Goal: Task Accomplishment & Management: Complete application form

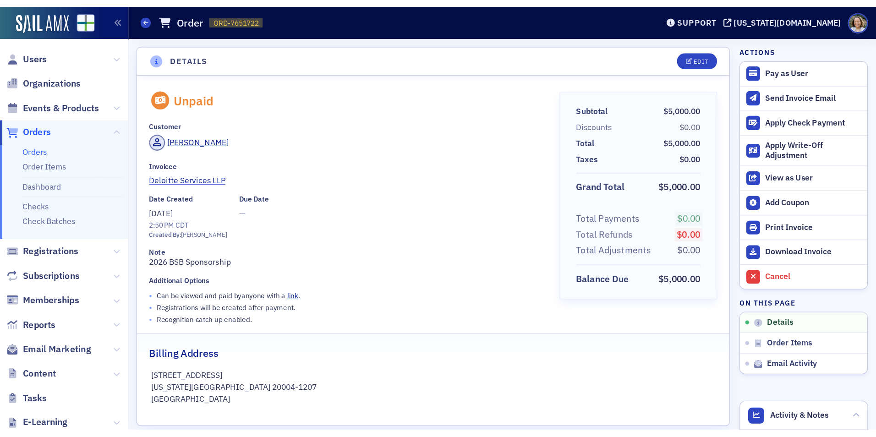
scroll to position [2, 0]
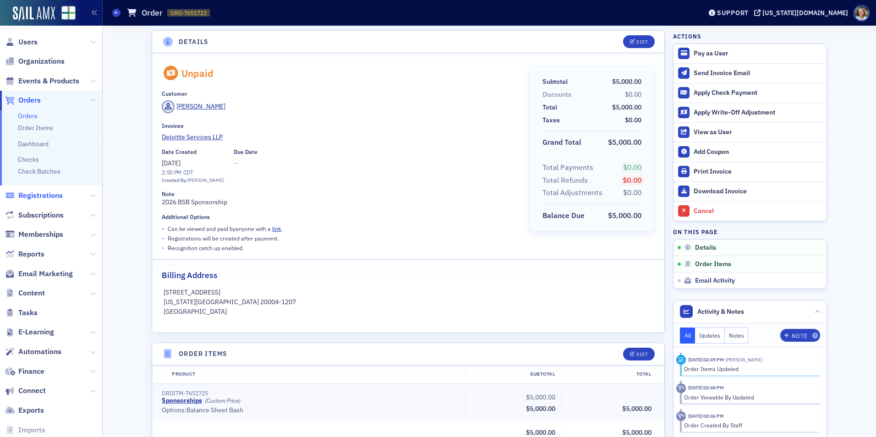
click at [44, 199] on span "Registrations" at bounding box center [40, 196] width 44 height 10
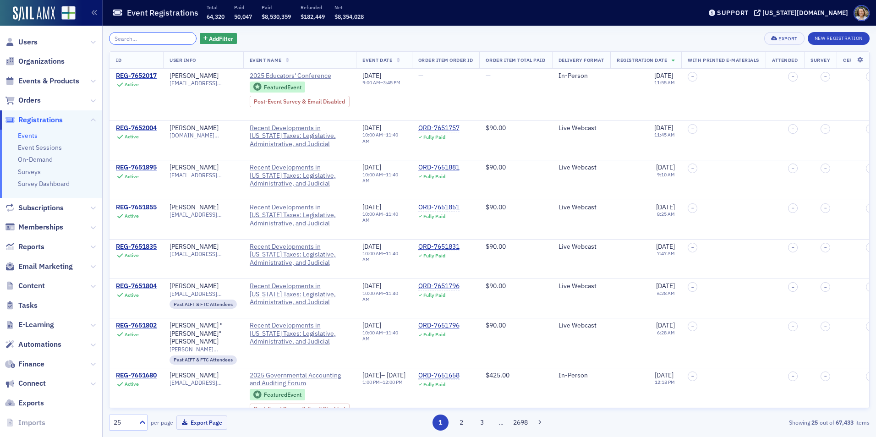
click at [152, 38] on input "search" at bounding box center [152, 38] width 87 height 13
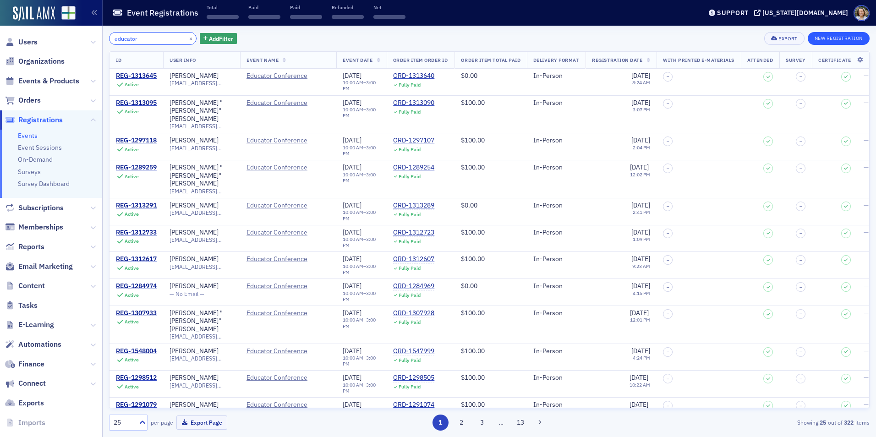
type input "educator"
click at [700, 35] on button "New Registration" at bounding box center [839, 38] width 62 height 13
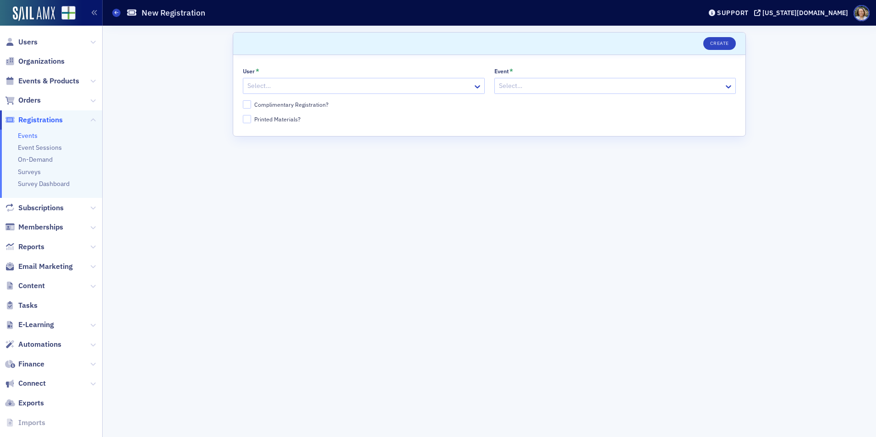
click at [289, 88] on div at bounding box center [358, 85] width 225 height 11
type input "[PERSON_NAME]"
click at [267, 102] on div "Complimentary Registration?" at bounding box center [291, 105] width 74 height 8
click at [251, 102] on input "Complimentary Registration?" at bounding box center [247, 104] width 8 height 8
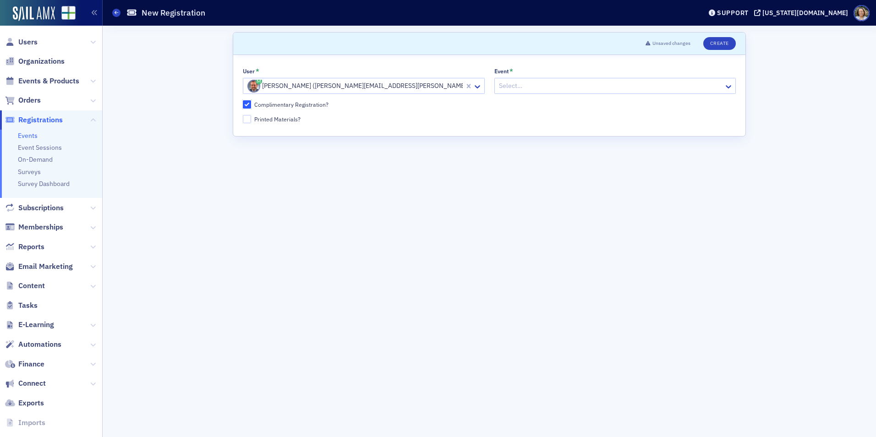
checkbox input "true"
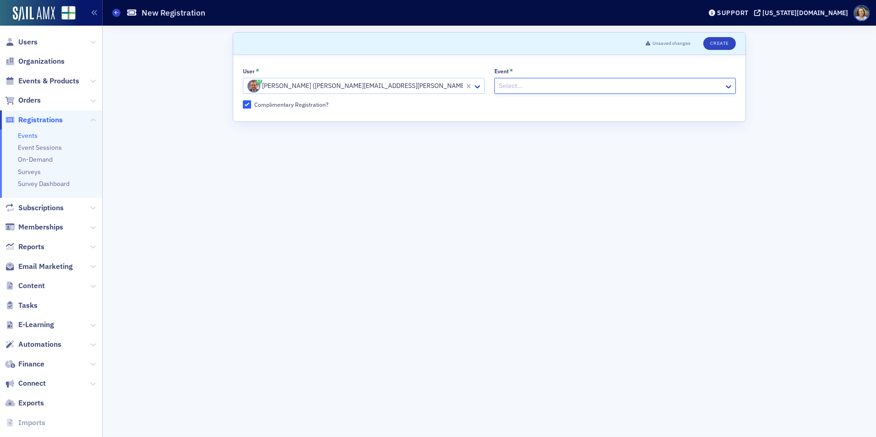
click at [540, 83] on div at bounding box center [610, 85] width 225 height 11
type input "2025 ed"
click at [687, 88] on div at bounding box center [652, 85] width 142 height 11
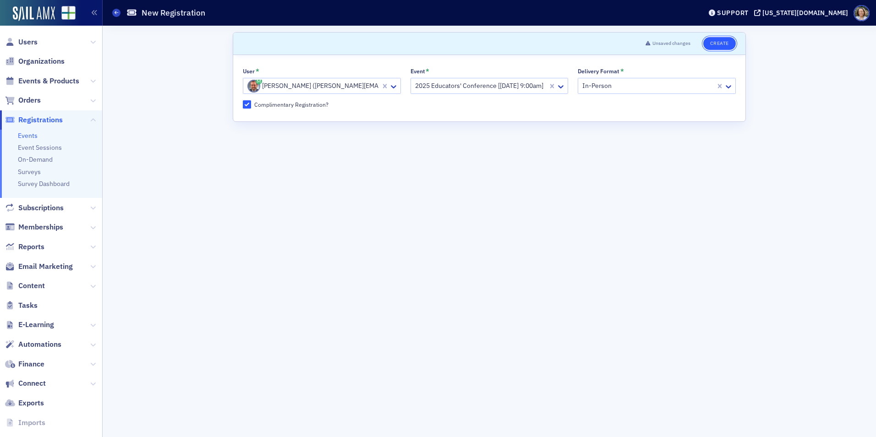
click at [700, 44] on button "Create" at bounding box center [719, 43] width 33 height 13
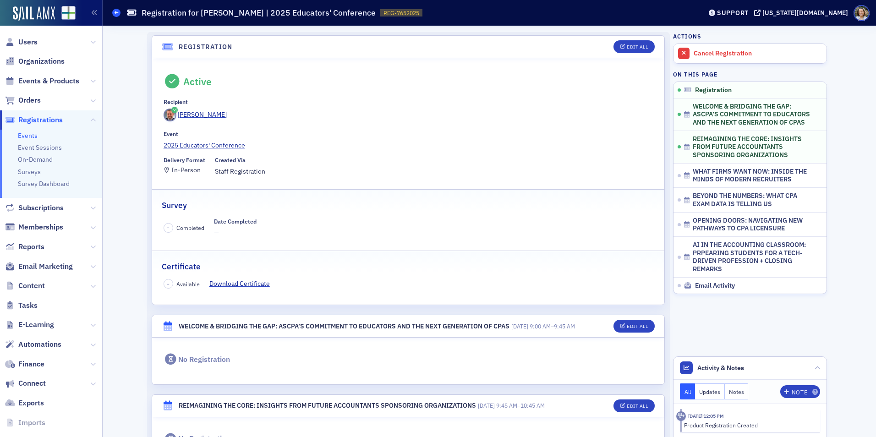
click at [119, 11] on span at bounding box center [116, 13] width 8 height 8
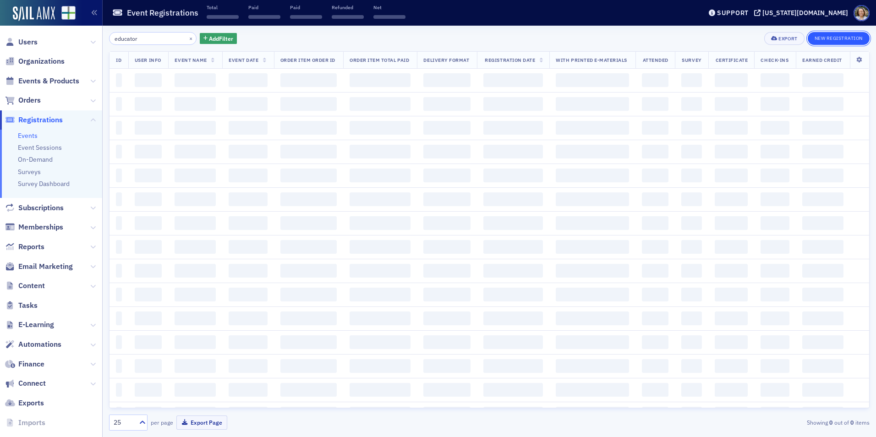
click at [700, 35] on button "New Registration" at bounding box center [839, 38] width 62 height 13
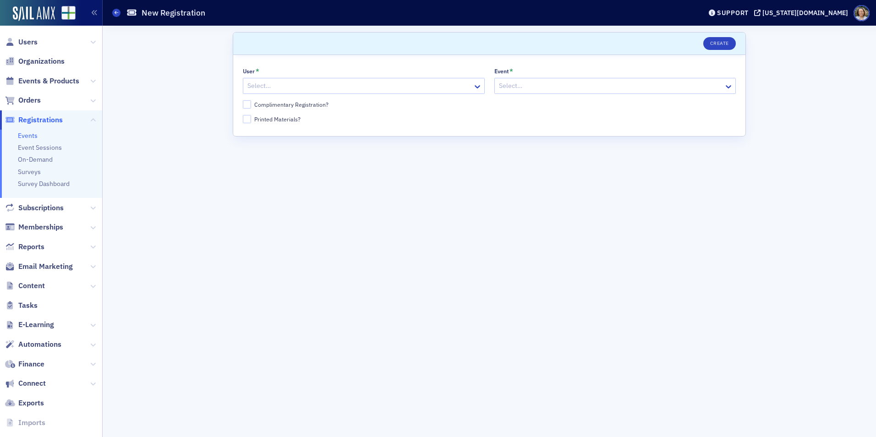
click at [355, 87] on div at bounding box center [358, 85] width 225 height 11
type input "b"
type input "[PERSON_NAME]"
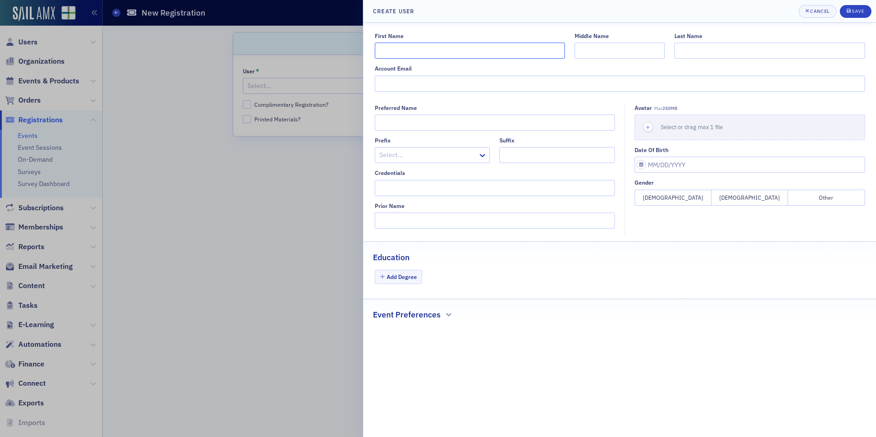
click at [502, 53] on input "First Name" at bounding box center [470, 51] width 190 height 16
type input "[PERSON_NAME]"
click at [585, 87] on input "Account Email" at bounding box center [620, 84] width 490 height 16
paste input "[PERSON_NAME][EMAIL_ADDRESS][PERSON_NAME][DOMAIN_NAME]"
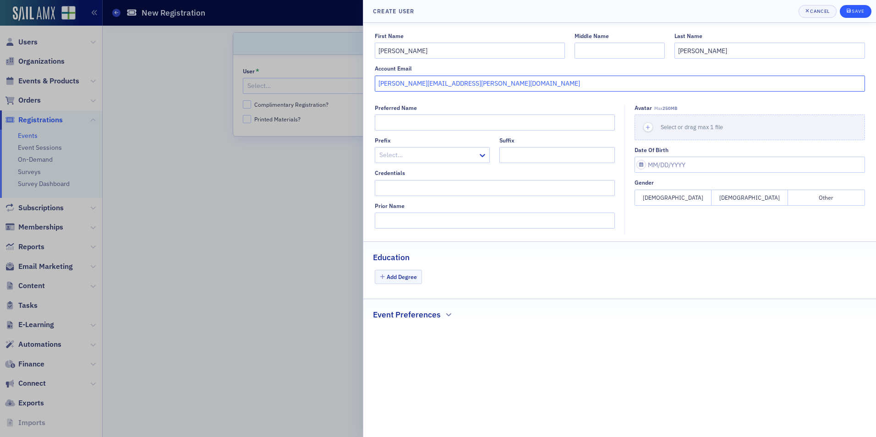
type input "[PERSON_NAME][EMAIL_ADDRESS][PERSON_NAME][DOMAIN_NAME]"
click at [700, 10] on div "Save" at bounding box center [858, 11] width 12 height 5
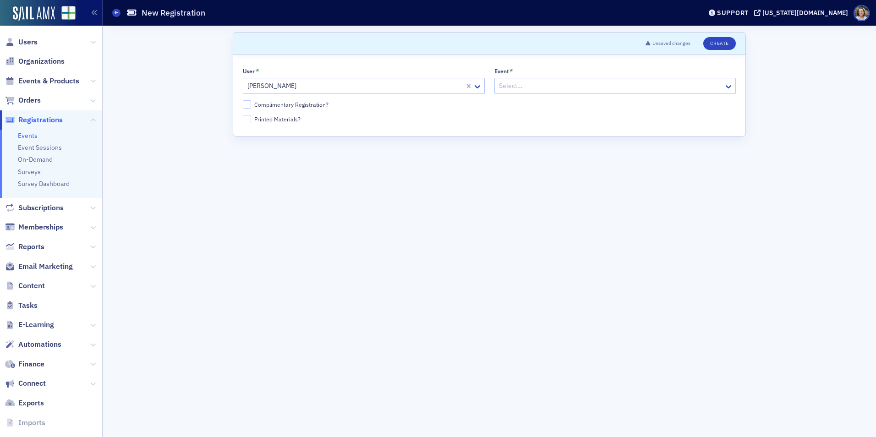
click at [321, 87] on div at bounding box center [354, 85] width 217 height 11
click at [550, 85] on div at bounding box center [610, 85] width 225 height 11
type input "2025 Edu"
click at [683, 91] on div at bounding box center [652, 85] width 142 height 11
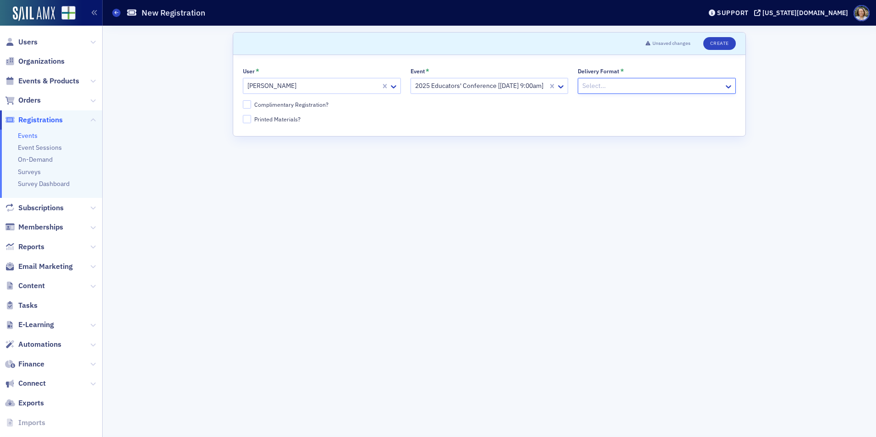
click at [300, 109] on div "User * [PERSON_NAME] Event * 2025 Educators' Conference [[DATE] 9:00am] Deliver…" at bounding box center [489, 95] width 493 height 55
click at [239, 104] on div "User * [PERSON_NAME] Event * 2025 Educators' Conference [[DATE] 9:00am] Deliver…" at bounding box center [489, 95] width 512 height 81
click at [243, 104] on input "Complimentary Registration?" at bounding box center [247, 104] width 8 height 8
checkbox input "true"
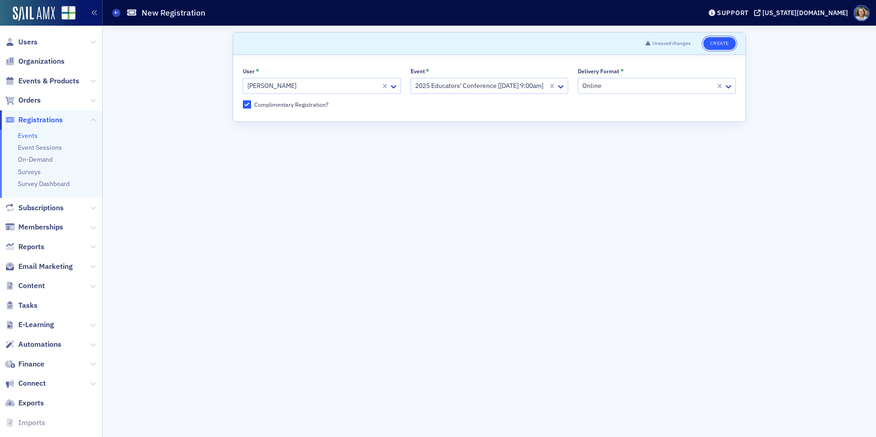
click at [700, 40] on button "Create" at bounding box center [719, 43] width 33 height 13
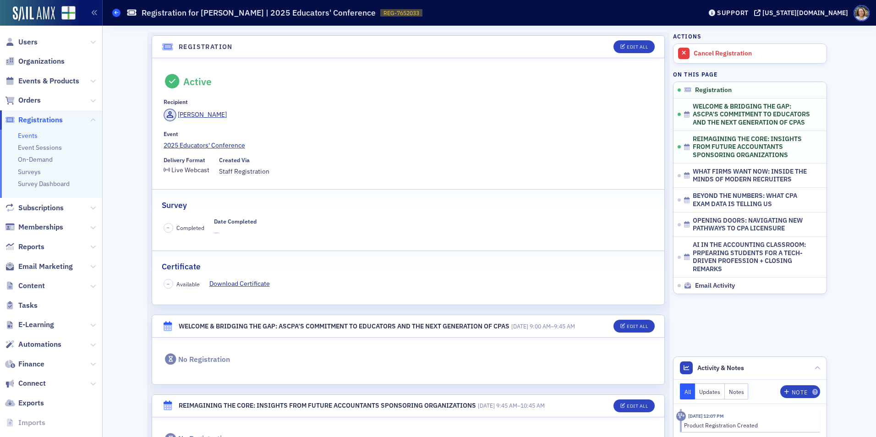
click at [117, 15] on icon at bounding box center [117, 13] width 4 height 4
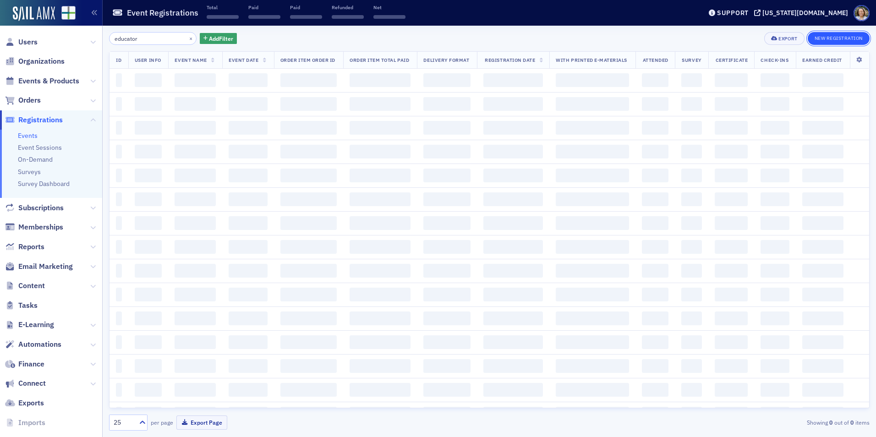
click at [700, 38] on button "New Registration" at bounding box center [839, 38] width 62 height 13
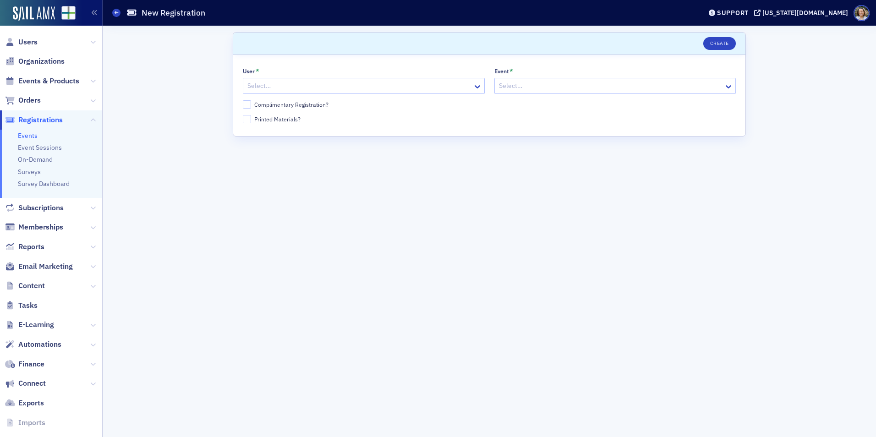
click at [312, 82] on div at bounding box center [358, 85] width 225 height 11
click at [345, 83] on div at bounding box center [358, 85] width 225 height 11
type input "[PERSON_NAME]"
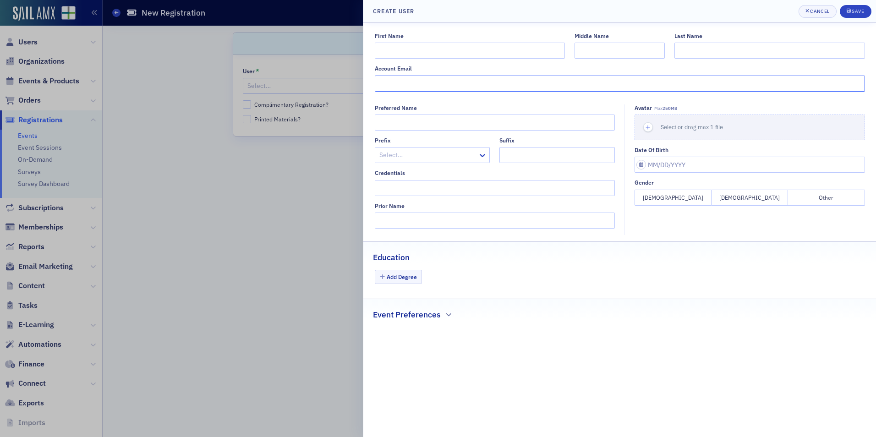
click at [479, 87] on input "Account Email" at bounding box center [620, 84] width 490 height 16
paste input "[PERSON_NAME][EMAIL_ADDRESS][PERSON_NAME][DOMAIN_NAME]"
type input "[PERSON_NAME][EMAIL_ADDRESS][PERSON_NAME][DOMAIN_NAME]"
click at [446, 52] on input "First Name" at bounding box center [470, 51] width 190 height 16
type input "[PERSON_NAME]"
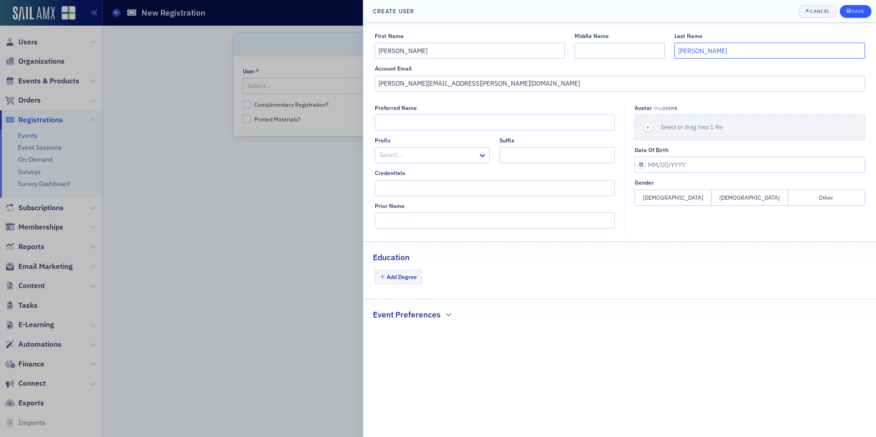
type input "[PERSON_NAME]"
click at [700, 10] on div "Save" at bounding box center [858, 11] width 12 height 5
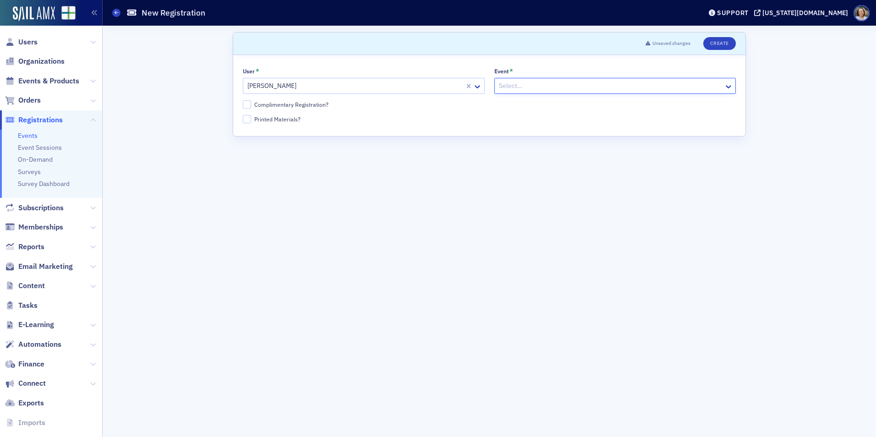
click at [545, 86] on div at bounding box center [610, 85] width 225 height 11
type input "2025 Ed"
click at [700, 87] on div at bounding box center [652, 85] width 142 height 11
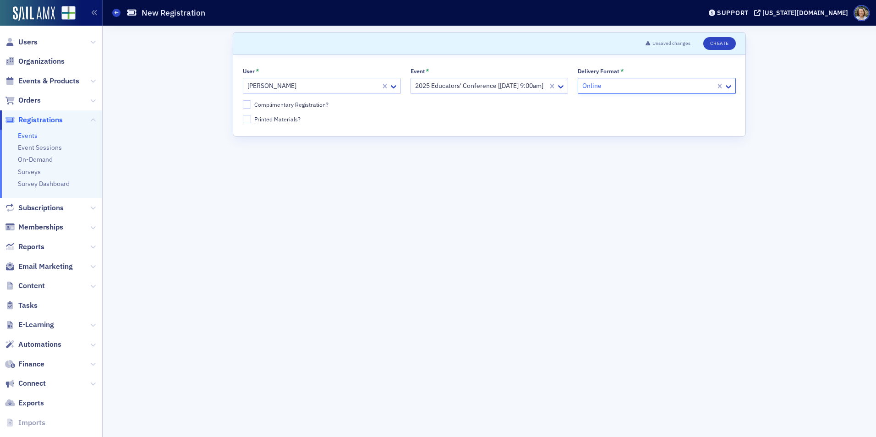
click at [279, 110] on div "User * [PERSON_NAME] Event * 2025 Educators' Conference [[DATE] 9:00am] Deliver…" at bounding box center [489, 95] width 493 height 55
click at [246, 104] on input "Complimentary Registration?" at bounding box center [247, 104] width 8 height 8
checkbox input "true"
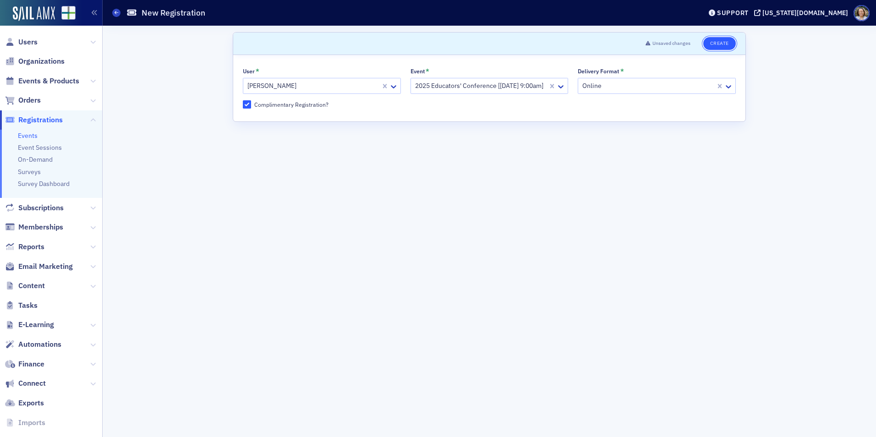
click at [700, 48] on button "Create" at bounding box center [719, 43] width 33 height 13
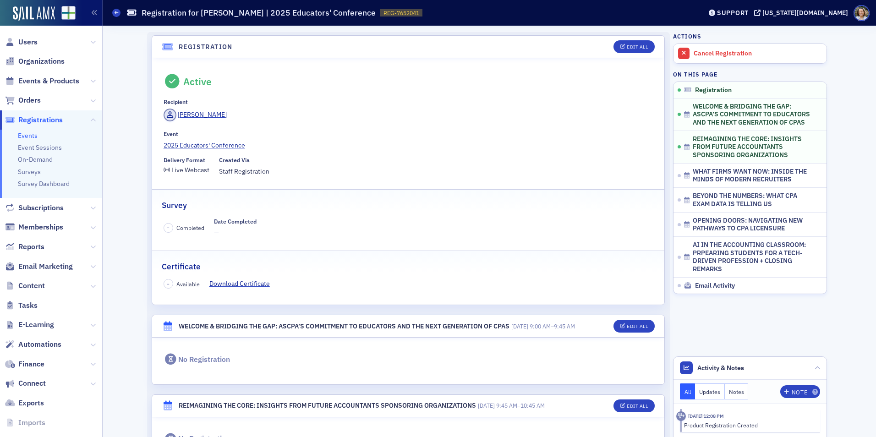
click at [122, 15] on div "Events Registration for [PERSON_NAME] | 2025 Educators' Conference REG-7652041 …" at bounding box center [399, 12] width 575 height 17
click at [115, 14] on icon at bounding box center [117, 13] width 4 height 4
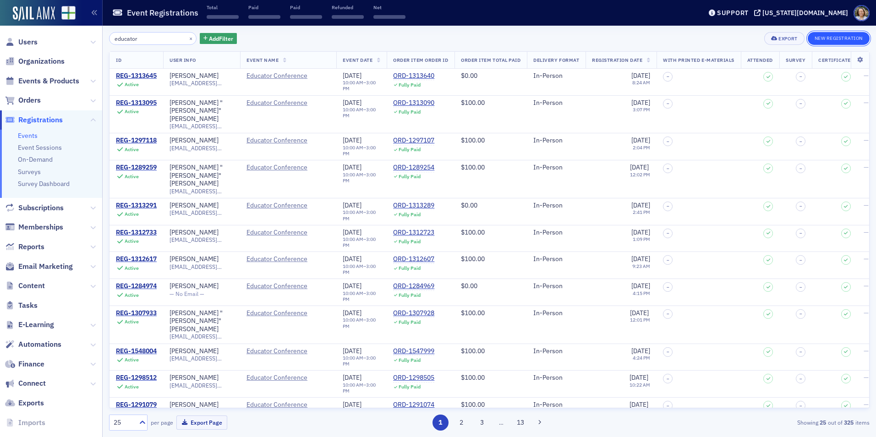
click at [700, 40] on button "New Registration" at bounding box center [839, 38] width 62 height 13
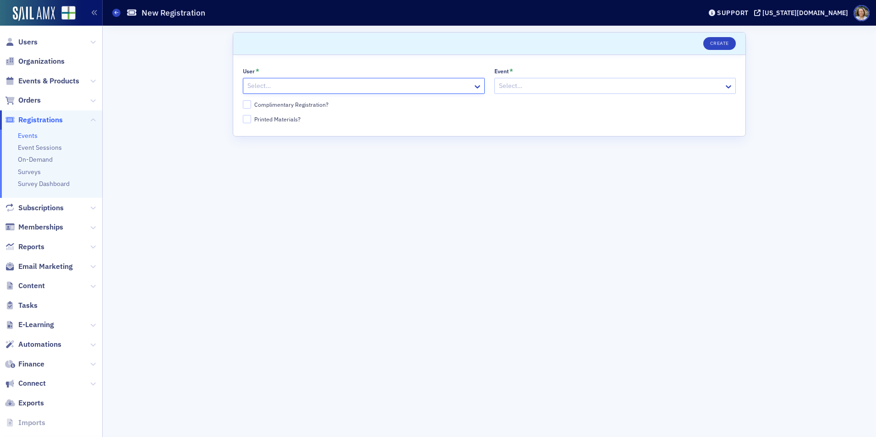
click at [297, 85] on div at bounding box center [358, 85] width 225 height 11
type input "[PERSON_NAME]"
click at [519, 90] on div at bounding box center [610, 85] width 225 height 11
type input "2025 Ed"
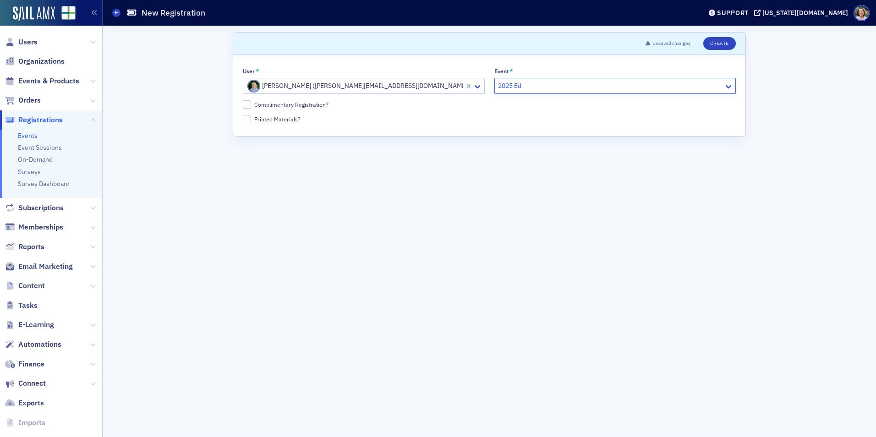
click at [700, 85] on div at bounding box center [652, 85] width 142 height 11
click at [248, 104] on input "Complimentary Registration?" at bounding box center [247, 104] width 8 height 8
checkbox input "true"
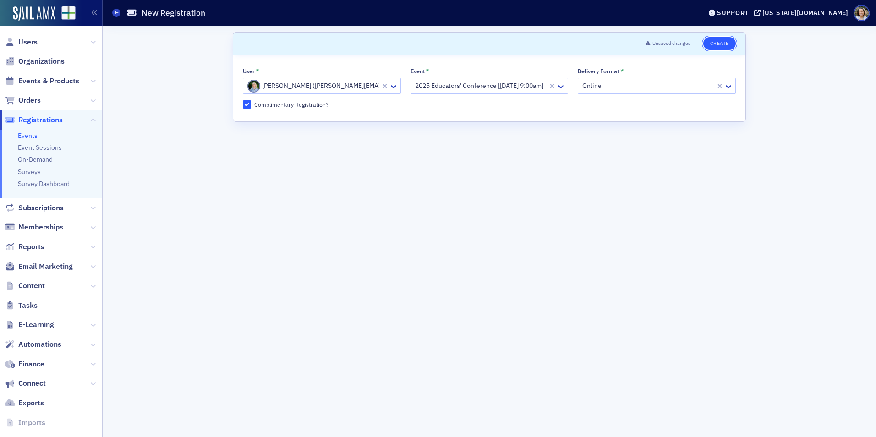
click at [700, 42] on button "Create" at bounding box center [719, 43] width 33 height 13
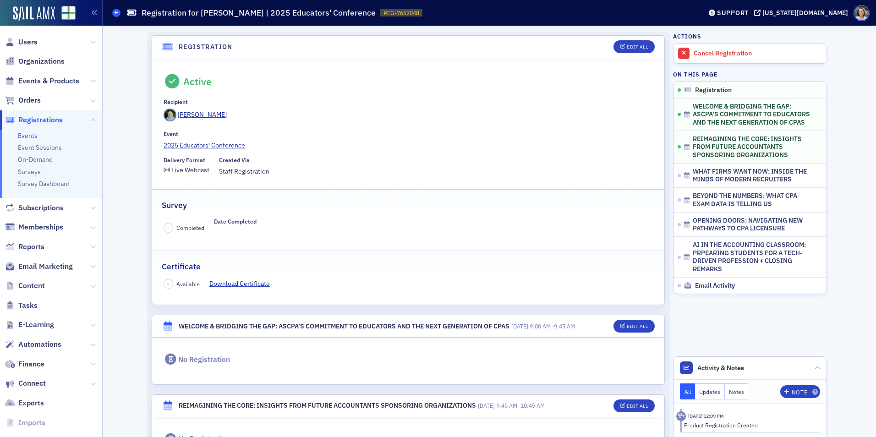
click at [120, 14] on span at bounding box center [116, 13] width 8 height 8
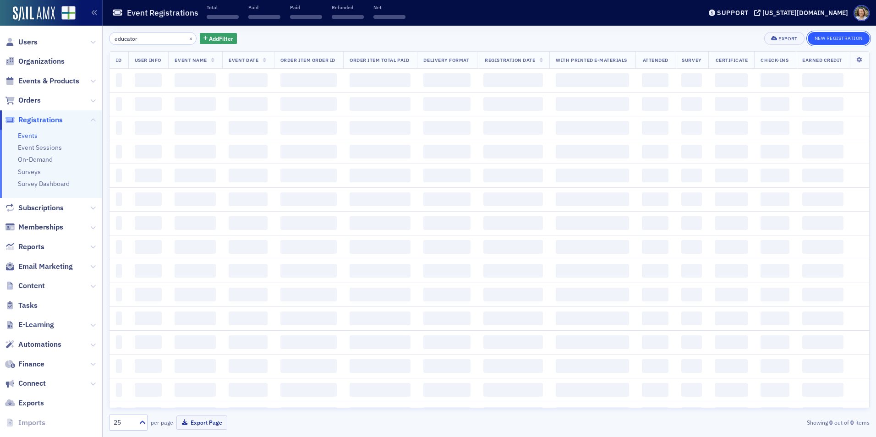
click at [700, 35] on button "New Registration" at bounding box center [839, 38] width 62 height 13
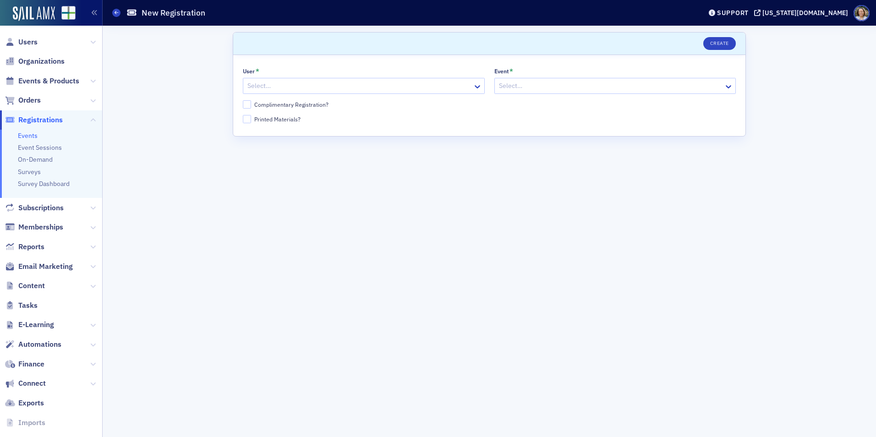
click at [295, 89] on div at bounding box center [358, 85] width 225 height 11
type input "[PERSON_NAME]"
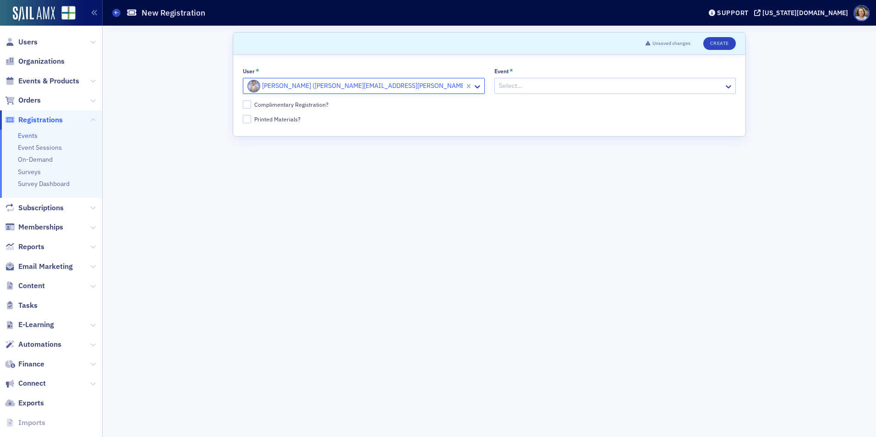
click at [512, 84] on div at bounding box center [610, 85] width 225 height 11
type input "2025 Ed"
click at [694, 87] on div at bounding box center [652, 85] width 142 height 11
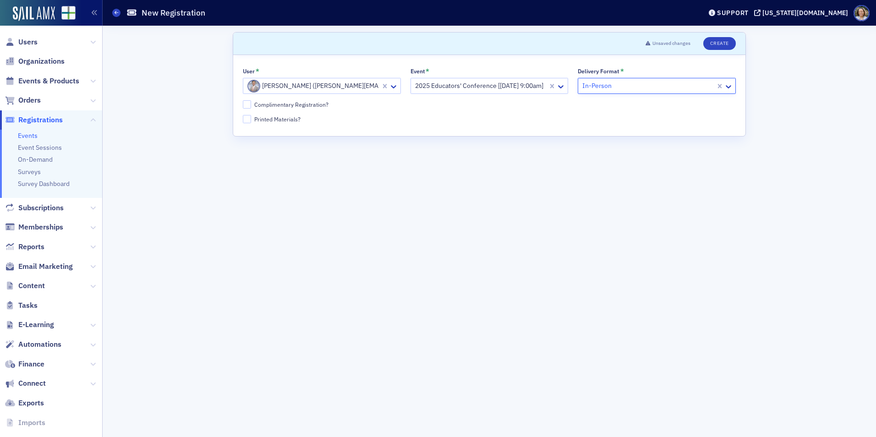
click at [252, 106] on label "Complimentary Registration?" at bounding box center [489, 104] width 493 height 8
click at [251, 106] on input "Complimentary Registration?" at bounding box center [247, 104] width 8 height 8
checkbox input "true"
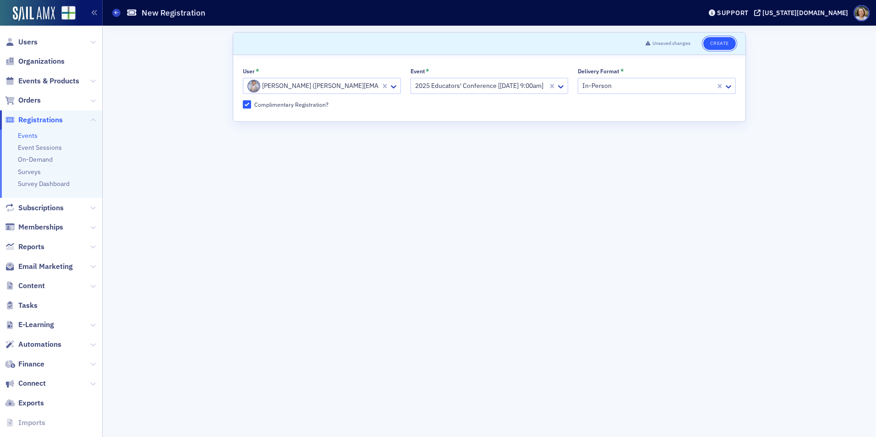
click at [700, 46] on button "Create" at bounding box center [719, 43] width 33 height 13
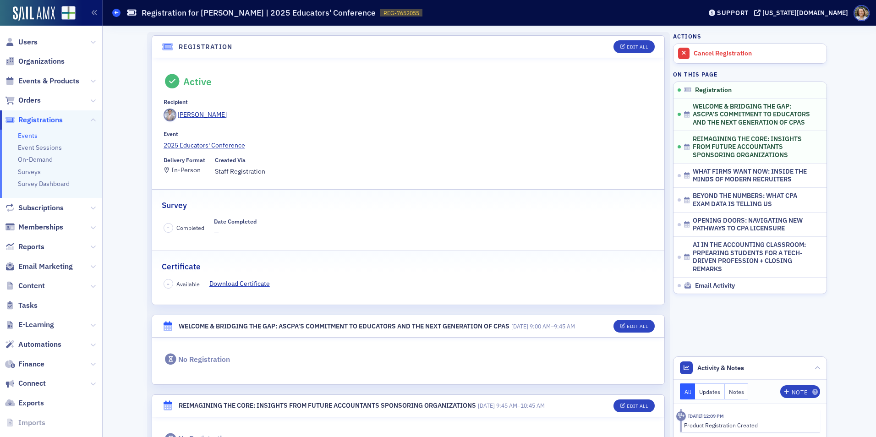
click at [119, 16] on link "Events" at bounding box center [116, 13] width 8 height 8
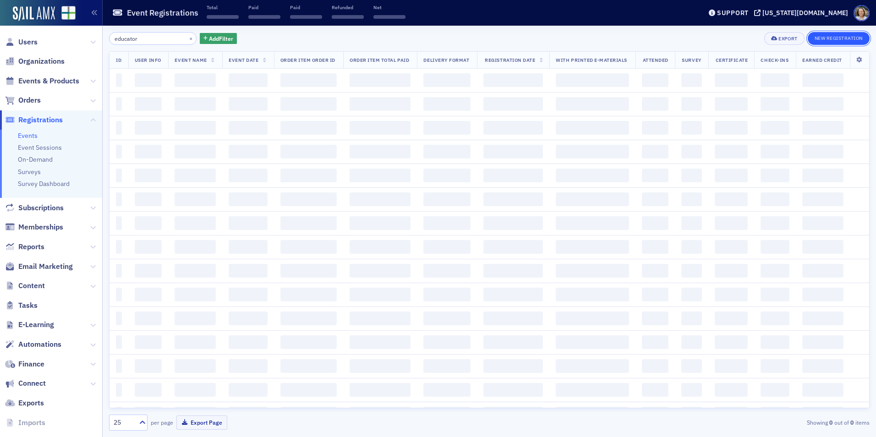
click at [700, 35] on button "New Registration" at bounding box center [839, 38] width 62 height 13
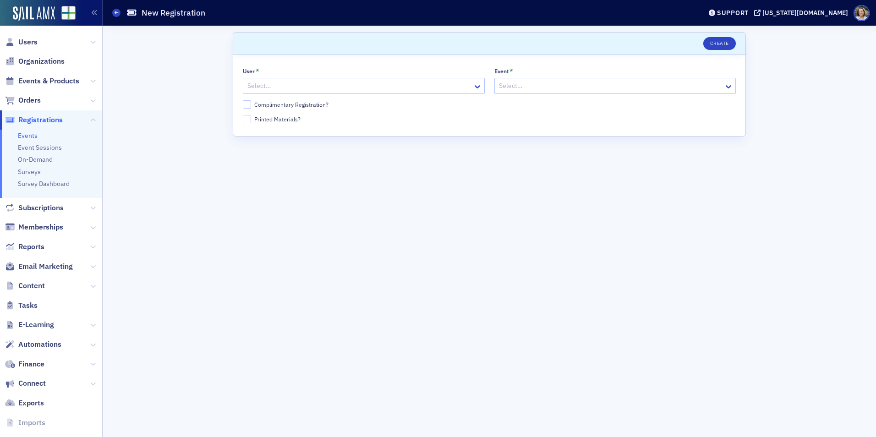
click at [321, 83] on div at bounding box center [358, 85] width 225 height 11
type input "[PERSON_NAME]"
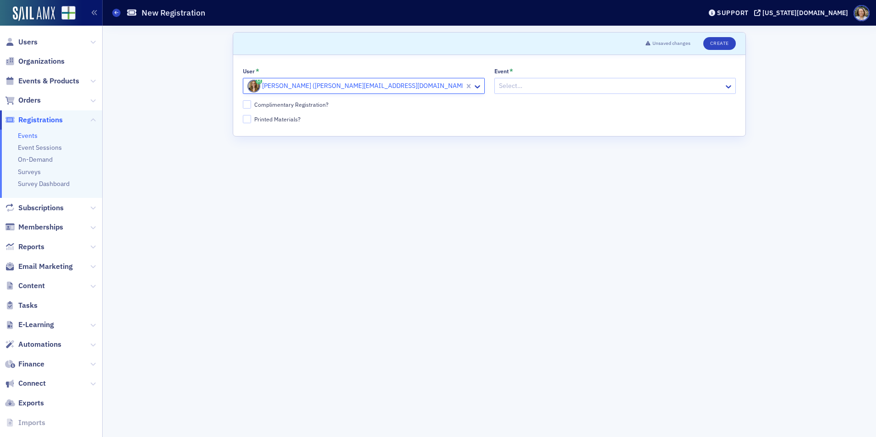
click at [600, 87] on div at bounding box center [610, 85] width 225 height 11
type input "2025 ed"
click at [700, 80] on div at bounding box center [652, 85] width 142 height 11
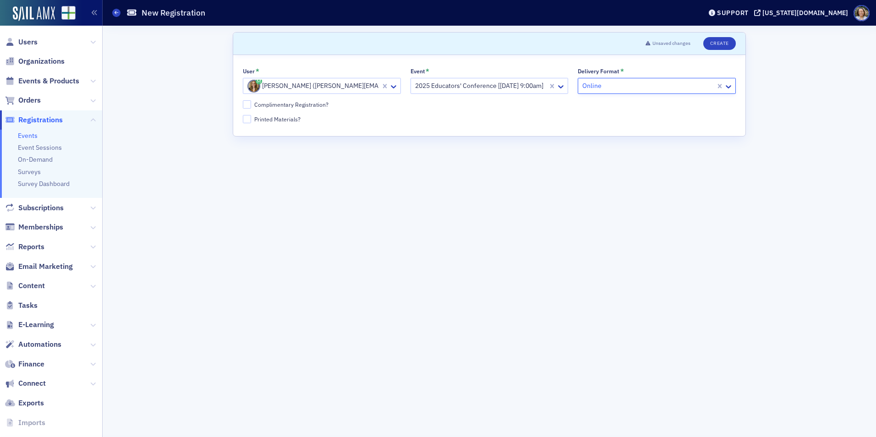
click at [636, 88] on div at bounding box center [647, 85] width 133 height 11
click at [268, 110] on div "User * [PERSON_NAME] ([PERSON_NAME][EMAIL_ADDRESS][DOMAIN_NAME]) Event * 2025 E…" at bounding box center [489, 95] width 493 height 55
click at [241, 106] on div "User * [PERSON_NAME] ([PERSON_NAME][EMAIL_ADDRESS][DOMAIN_NAME]) Event * 2025 E…" at bounding box center [489, 95] width 512 height 81
click at [249, 103] on input "Complimentary Registration?" at bounding box center [247, 104] width 8 height 8
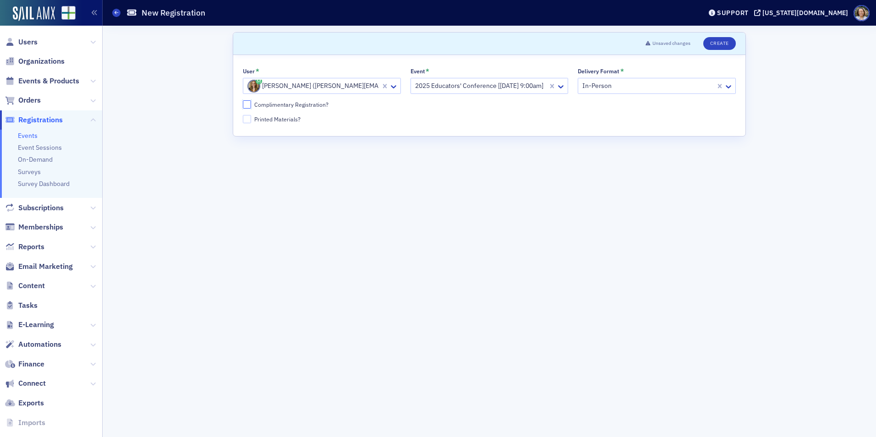
checkbox input "true"
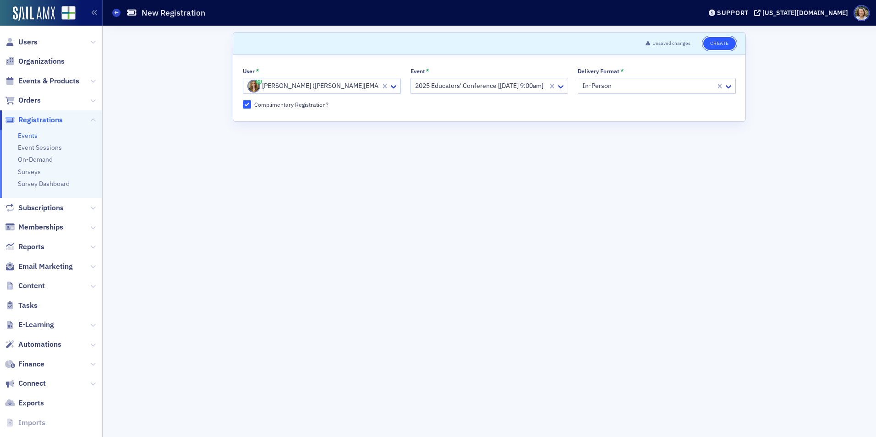
click at [700, 48] on button "Create" at bounding box center [719, 43] width 33 height 13
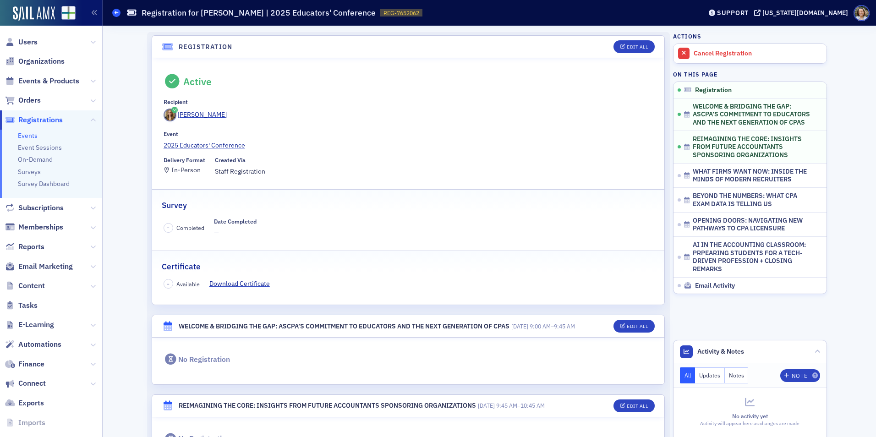
click at [117, 12] on icon at bounding box center [117, 13] width 4 height 4
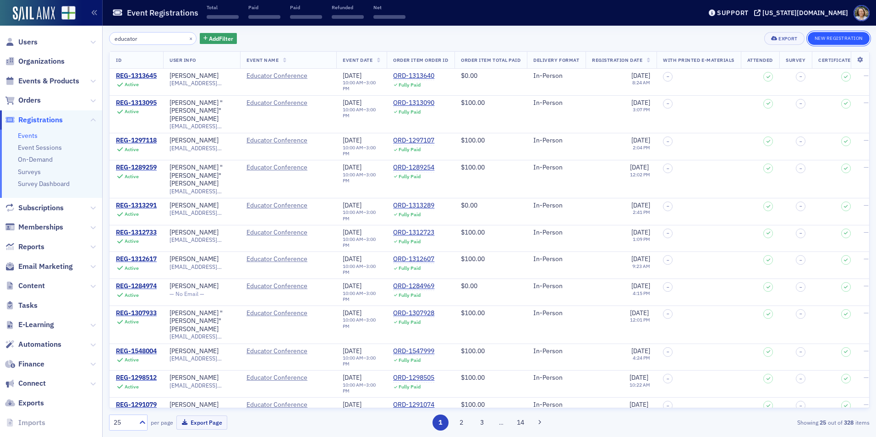
click at [700, 38] on button "New Registration" at bounding box center [839, 38] width 62 height 13
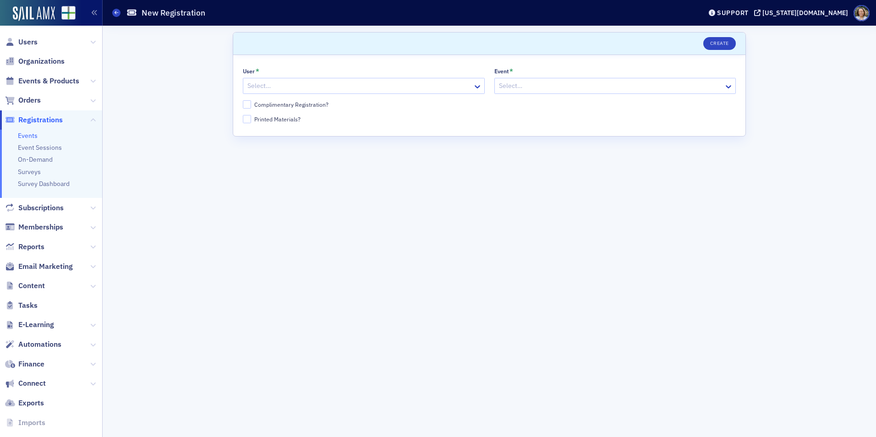
click at [313, 85] on div at bounding box center [358, 85] width 225 height 11
type input "[PERSON_NAME] B"
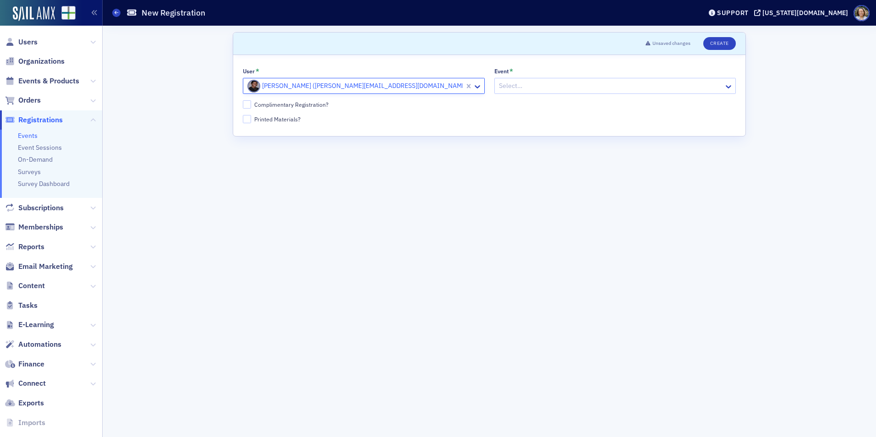
click at [528, 91] on div at bounding box center [610, 85] width 225 height 11
type input "2025 Ed"
click at [691, 88] on div at bounding box center [652, 85] width 142 height 11
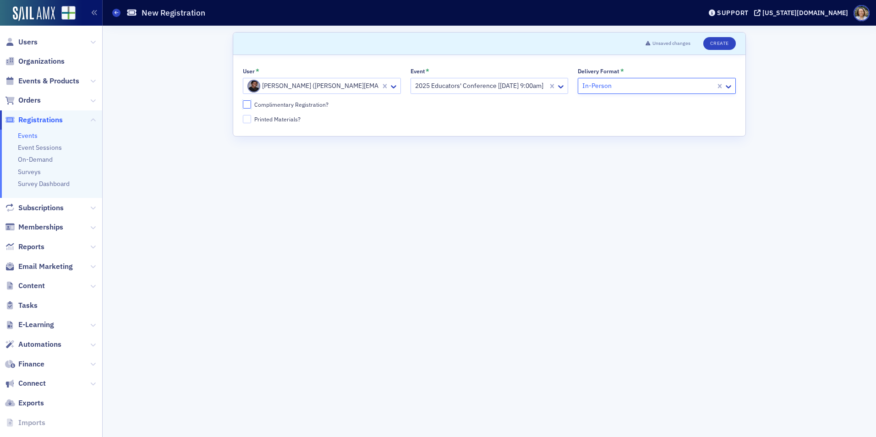
click at [245, 108] on input "Complimentary Registration?" at bounding box center [247, 104] width 8 height 8
checkbox input "true"
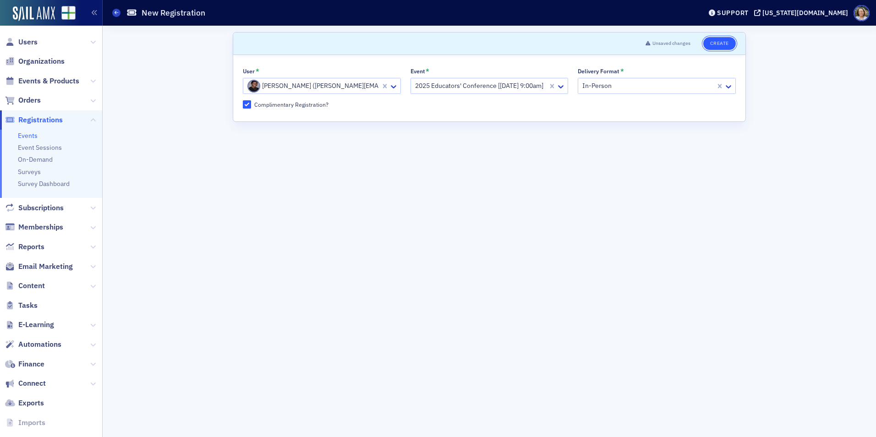
click at [700, 46] on button "Create" at bounding box center [719, 43] width 33 height 13
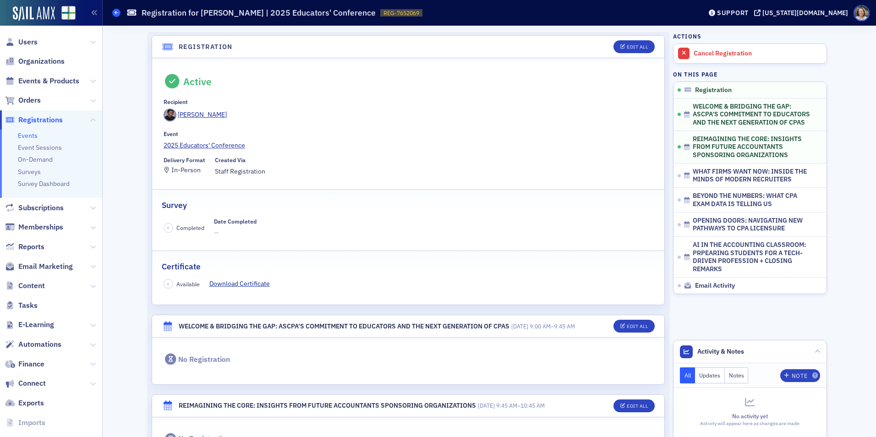
click at [113, 11] on span at bounding box center [116, 13] width 8 height 8
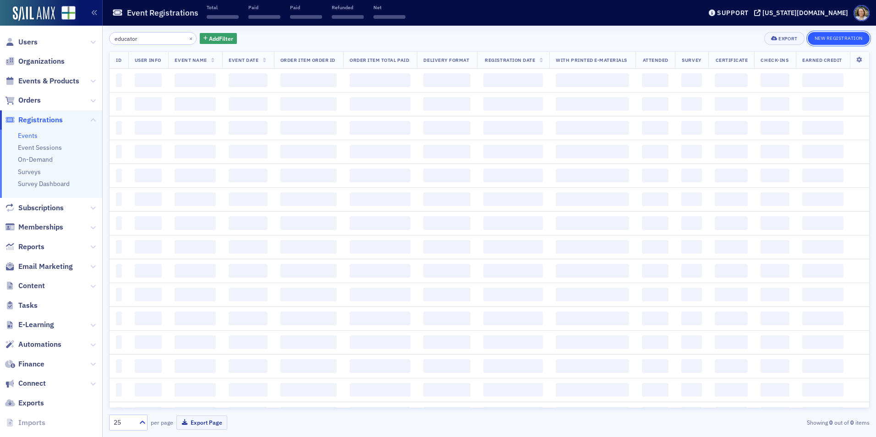
click at [700, 38] on button "New Registration" at bounding box center [839, 38] width 62 height 13
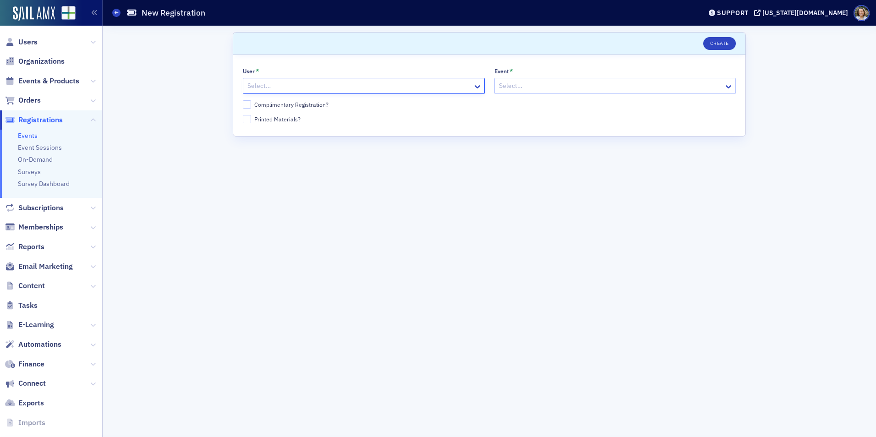
click at [284, 82] on div at bounding box center [358, 85] width 225 height 11
type input "[PERSON_NAME]"
click at [548, 88] on div at bounding box center [610, 85] width 225 height 11
type input "2025 Ed"
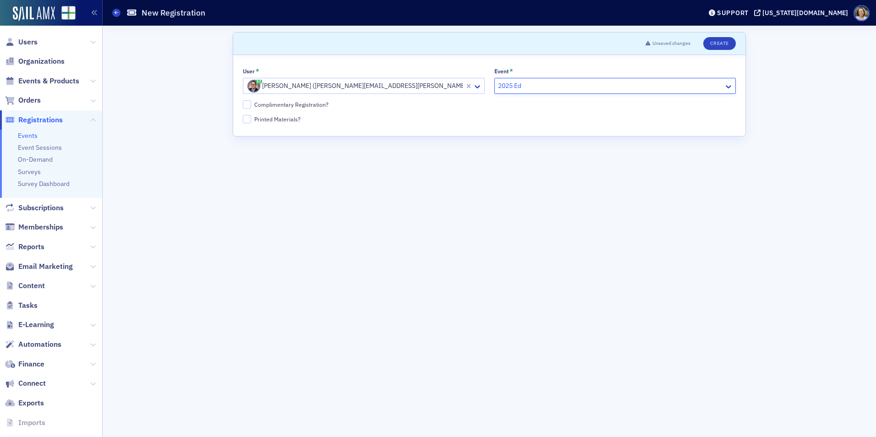
click at [607, 79] on div "Select…" at bounding box center [651, 85] width 146 height 13
click at [266, 106] on div "Complimentary Registration?" at bounding box center [291, 105] width 74 height 8
click at [251, 106] on input "Complimentary Registration?" at bounding box center [247, 104] width 8 height 8
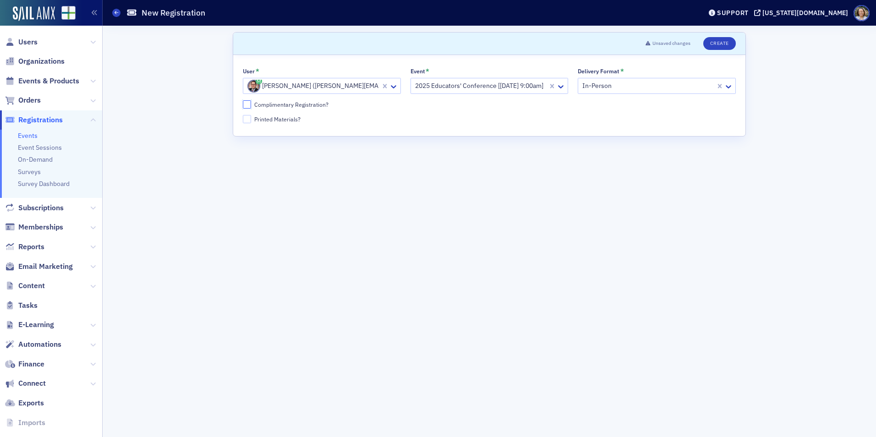
checkbox input "true"
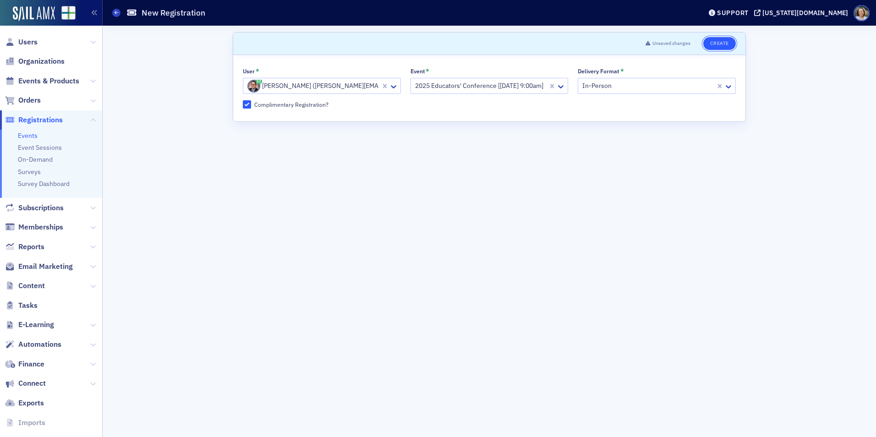
click at [700, 44] on button "Create" at bounding box center [719, 43] width 33 height 13
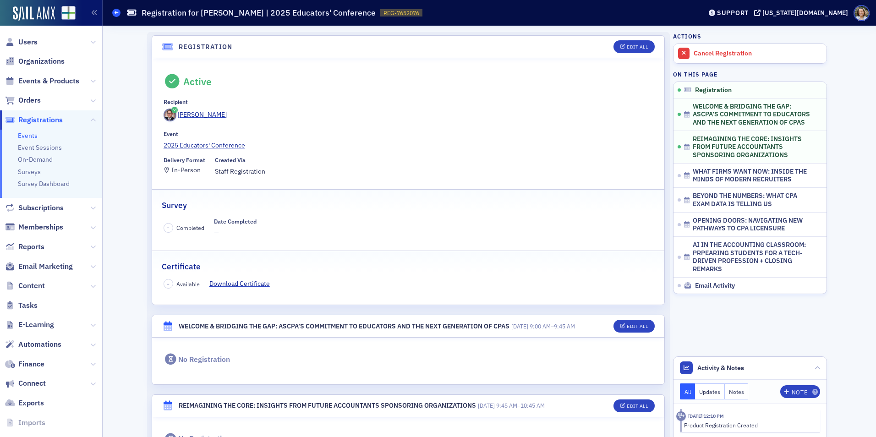
click at [114, 10] on span at bounding box center [116, 13] width 8 height 8
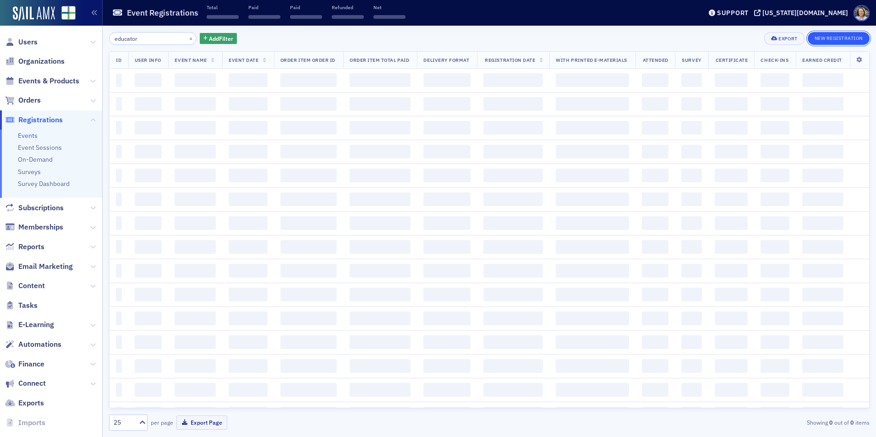
click at [700, 34] on button "New Registration" at bounding box center [839, 38] width 62 height 13
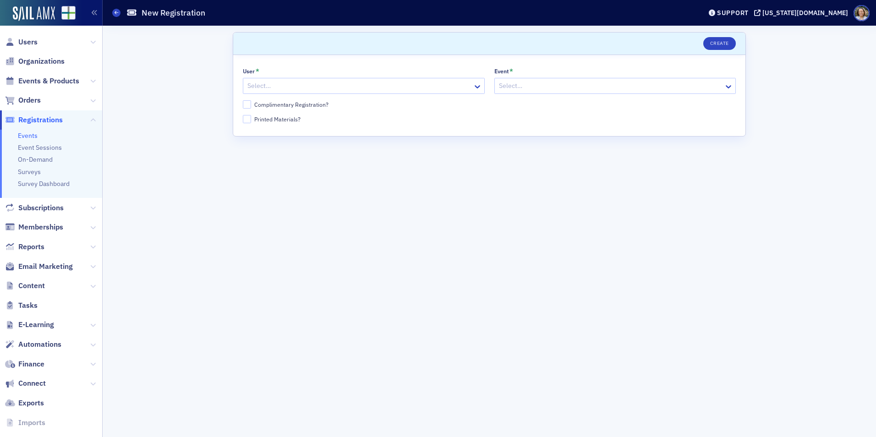
click at [282, 77] on div "User * Select…" at bounding box center [364, 81] width 242 height 26
click at [285, 83] on div "User * Select…" at bounding box center [364, 81] width 242 height 26
drag, startPoint x: 285, startPoint y: 83, endPoint x: 288, endPoint y: 88, distance: 5.6
click at [288, 88] on div at bounding box center [358, 85] width 225 height 11
type input "[PERSON_NAME]"
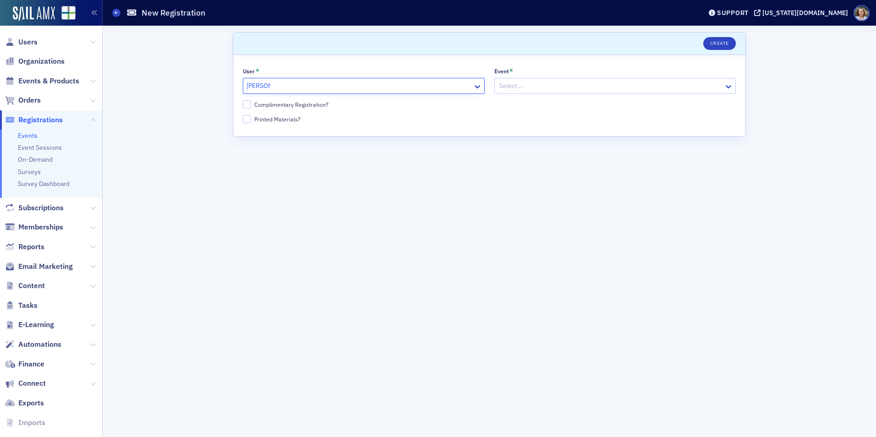
click at [533, 88] on div at bounding box center [610, 85] width 225 height 11
type input "2025 ed"
click at [683, 90] on div at bounding box center [652, 85] width 142 height 11
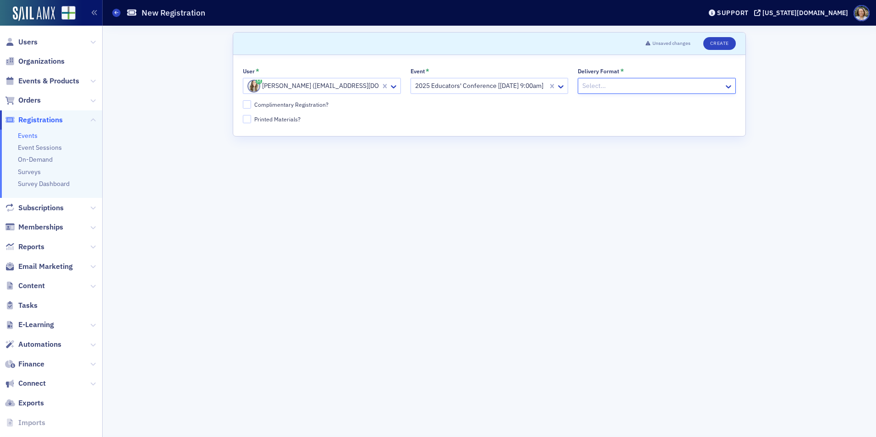
click at [266, 109] on div "User * [PERSON_NAME] ([EMAIL_ADDRESS][DOMAIN_NAME]) Event * 2025 Educators' Con…" at bounding box center [489, 95] width 493 height 55
click at [260, 102] on div "Complimentary Registration?" at bounding box center [291, 105] width 74 height 8
click at [251, 102] on input "Complimentary Registration?" at bounding box center [247, 104] width 8 height 8
checkbox input "true"
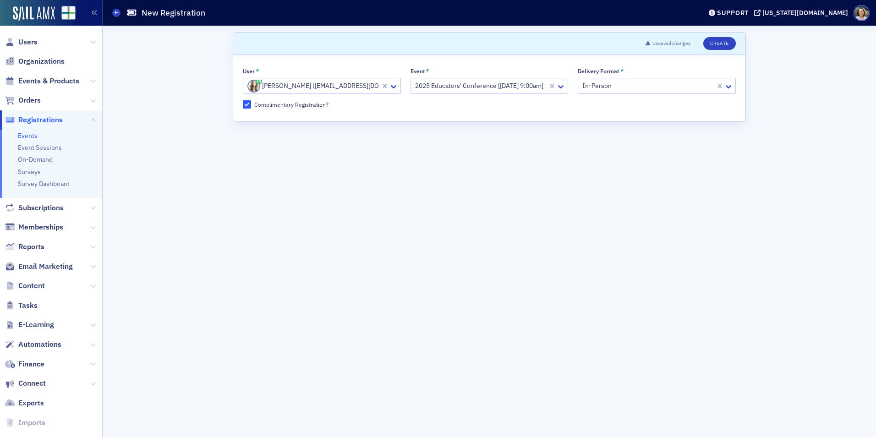
click at [700, 47] on div "Unsaved changes Create" at bounding box center [687, 43] width 97 height 13
click at [700, 39] on button "Create" at bounding box center [719, 43] width 33 height 13
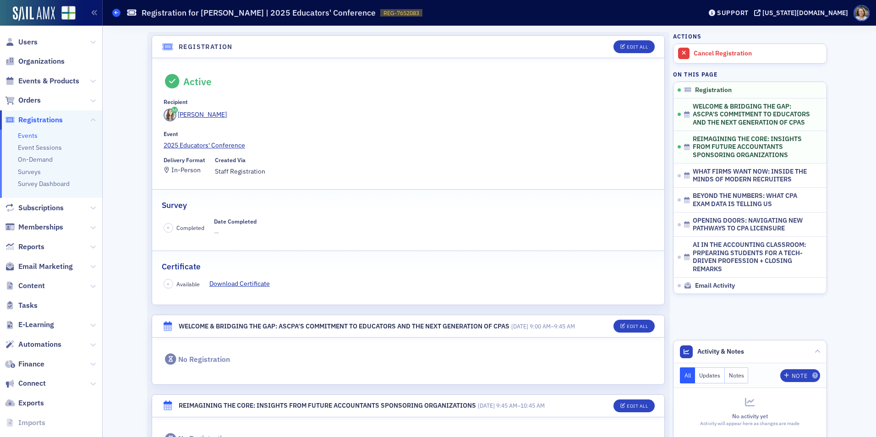
click at [118, 13] on icon at bounding box center [117, 13] width 4 height 4
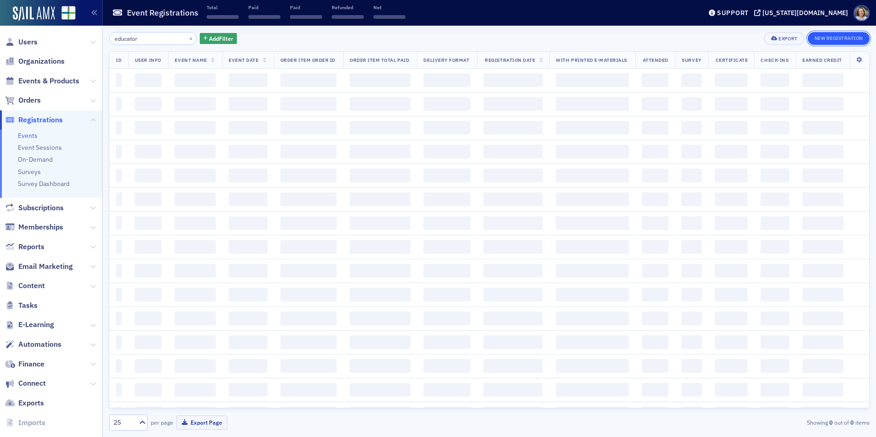
click at [700, 38] on button "New Registration" at bounding box center [839, 38] width 62 height 13
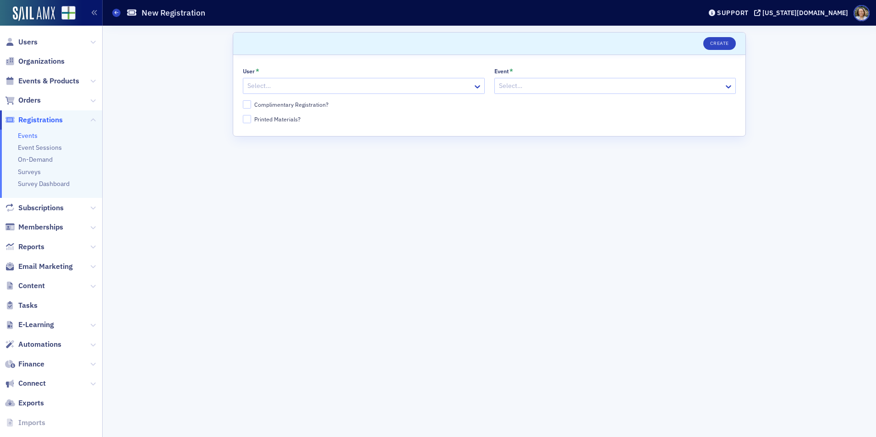
click at [299, 86] on div at bounding box center [358, 85] width 225 height 11
type input "[PERSON_NAME]"
click at [536, 88] on div at bounding box center [610, 85] width 225 height 11
type input "2025 ed"
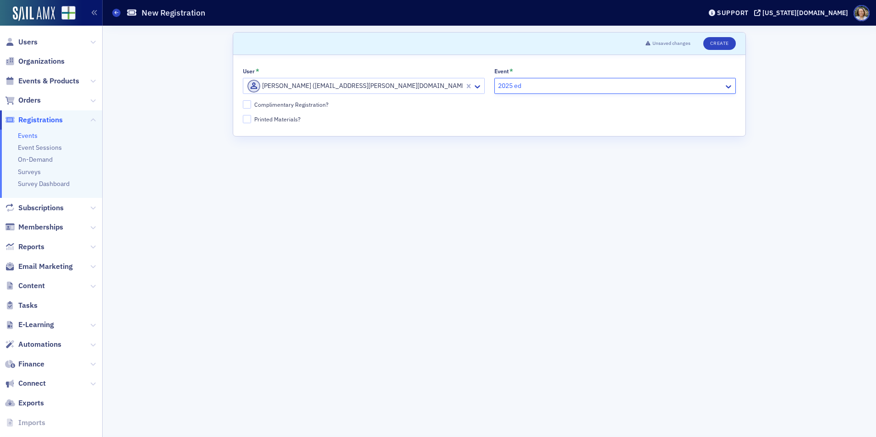
click at [698, 93] on div "Select…" at bounding box center [657, 86] width 158 height 16
click at [283, 105] on div "Complimentary Registration?" at bounding box center [291, 105] width 74 height 8
click at [251, 105] on input "Complimentary Registration?" at bounding box center [247, 104] width 8 height 8
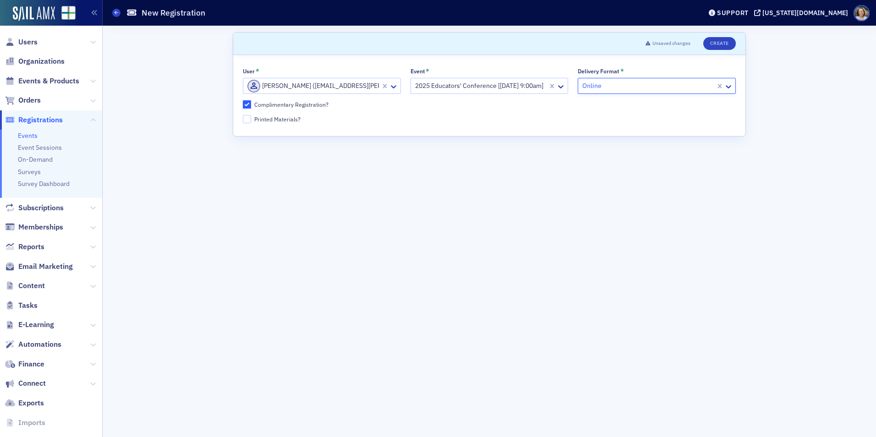
checkbox input "true"
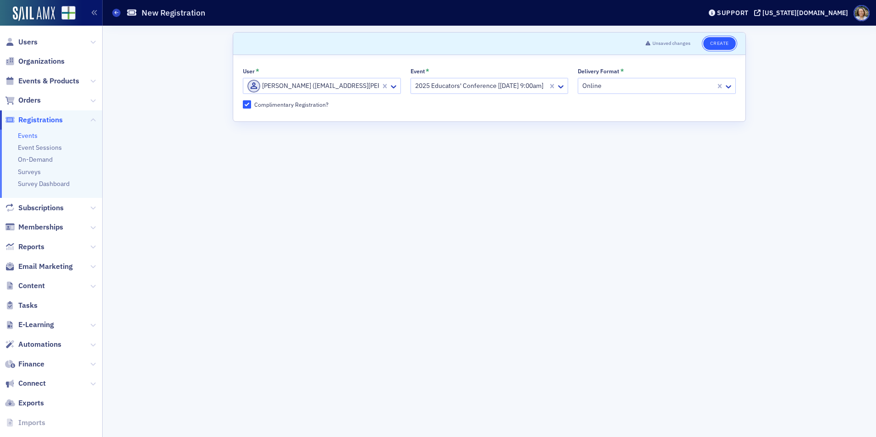
click at [700, 41] on button "Create" at bounding box center [719, 43] width 33 height 13
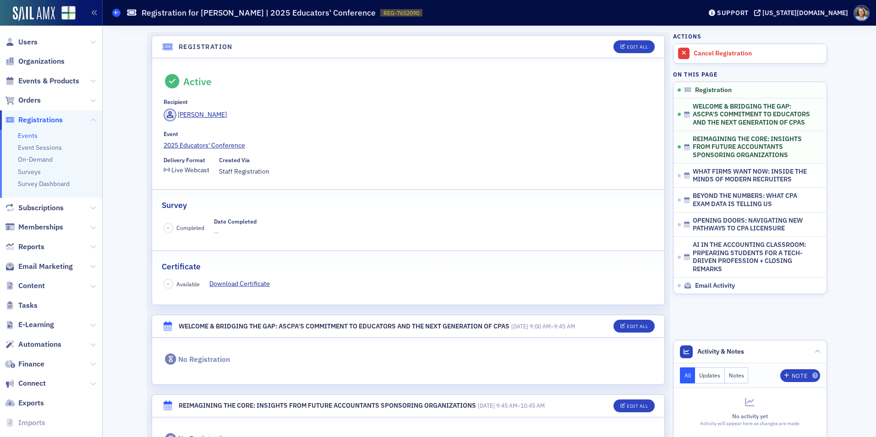
click at [113, 11] on span at bounding box center [116, 13] width 8 height 8
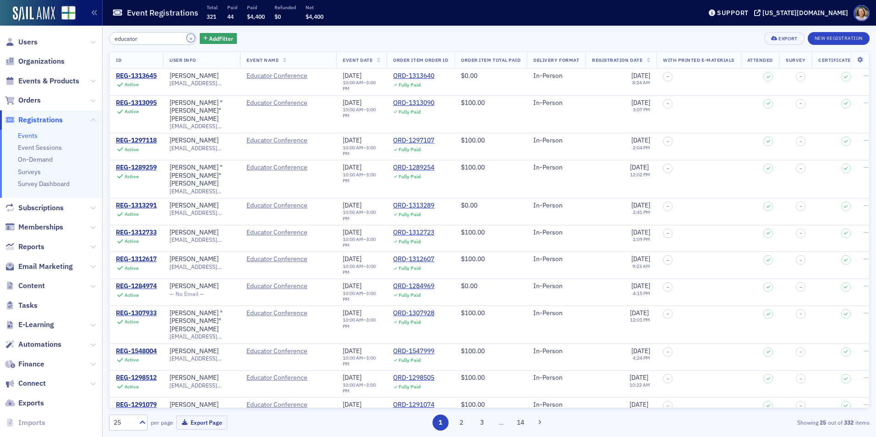
drag, startPoint x: 179, startPoint y: 38, endPoint x: 133, endPoint y: 38, distance: 45.4
click at [135, 40] on div "educator ×" at bounding box center [152, 38] width 87 height 13
click at [113, 38] on input "educator" at bounding box center [152, 38] width 87 height 13
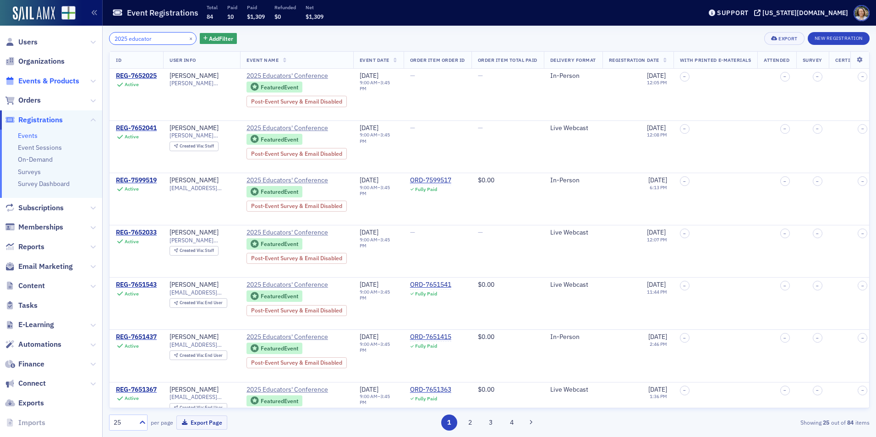
type input "2025 educator"
click at [44, 84] on span "Events & Products" at bounding box center [48, 81] width 61 height 10
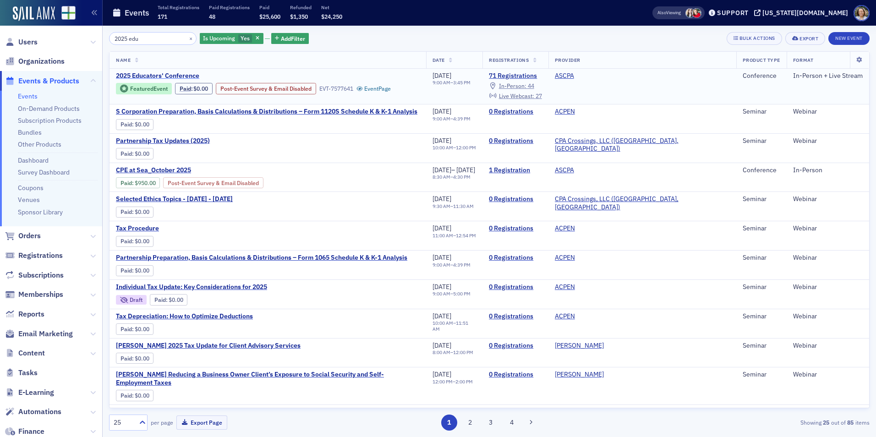
type input "2025 edu"
click at [164, 75] on span "2025 Educators' Conference" at bounding box center [193, 76] width 154 height 8
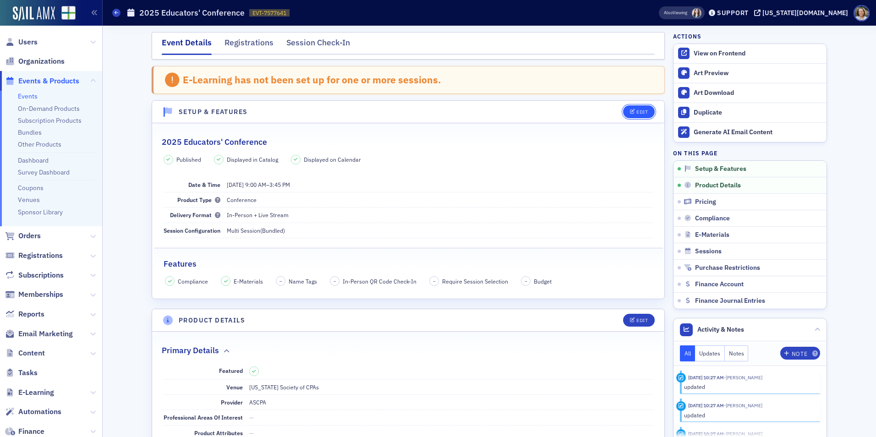
click at [630, 112] on icon "button" at bounding box center [632, 111] width 5 height 5
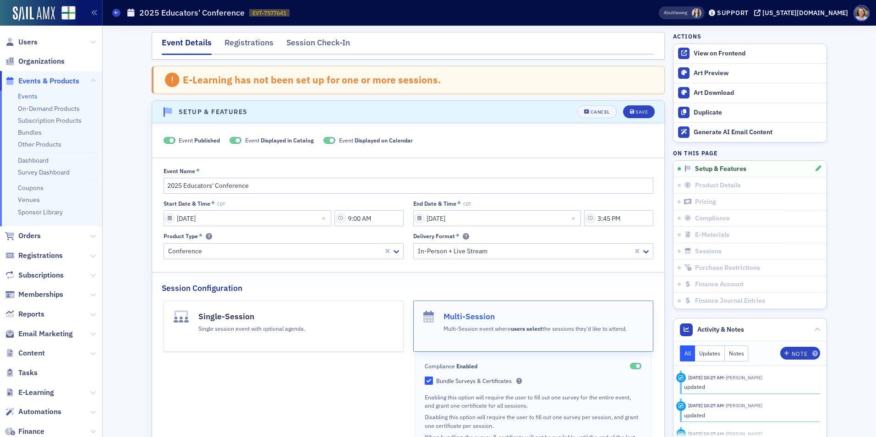
scroll to position [47, 0]
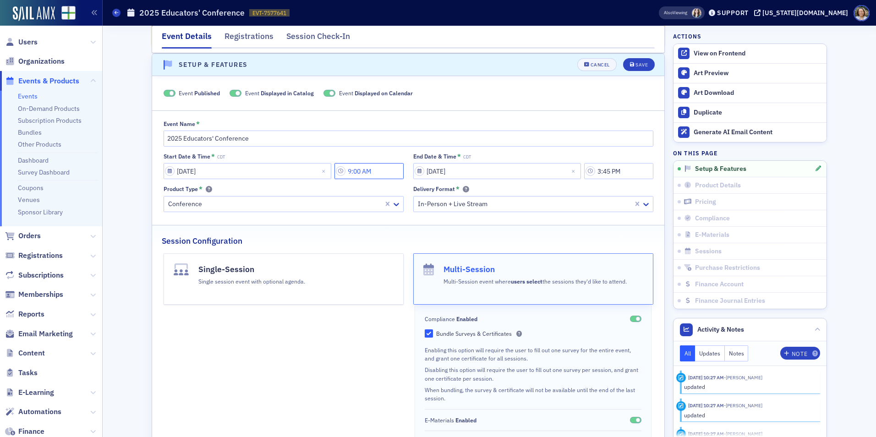
click at [368, 169] on input "9:00 AM" at bounding box center [368, 171] width 69 height 16
click at [426, 169] on icon at bounding box center [430, 171] width 9 height 9
click at [469, 170] on icon at bounding box center [469, 171] width 9 height 9
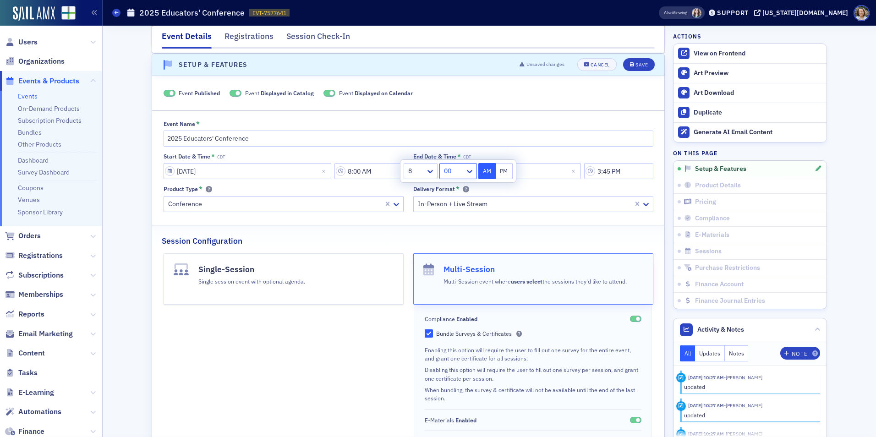
type input "8:30 AM"
click at [614, 146] on input "2025 Educators' Conference" at bounding box center [409, 139] width 490 height 16
click at [635, 65] on div "Save" at bounding box center [641, 64] width 12 height 5
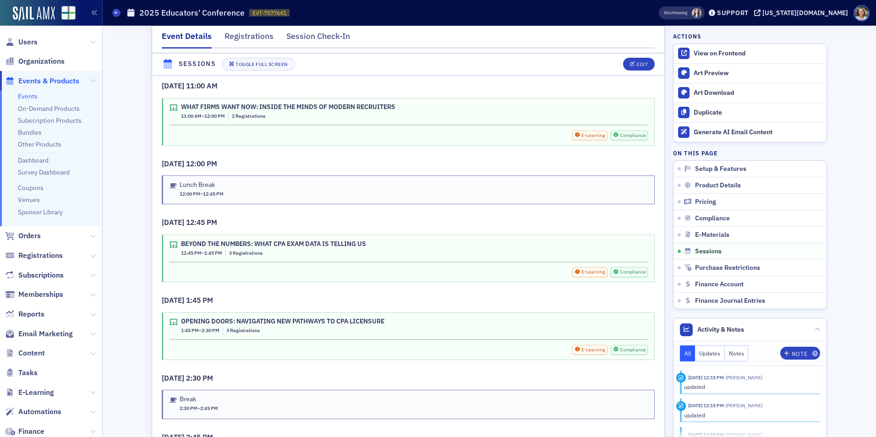
scroll to position [1684, 0]
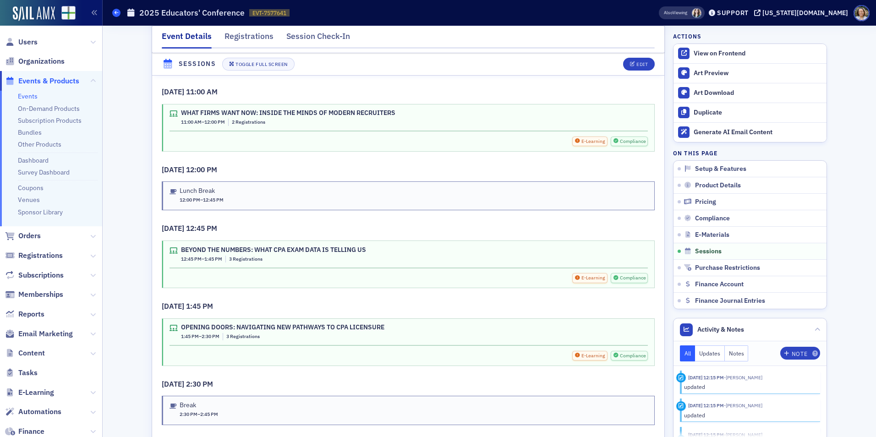
click at [119, 14] on span at bounding box center [116, 13] width 8 height 8
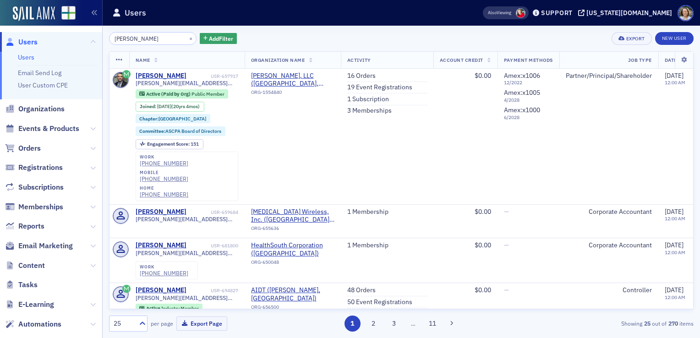
scroll to position [2, 0]
